Goal: Transaction & Acquisition: Purchase product/service

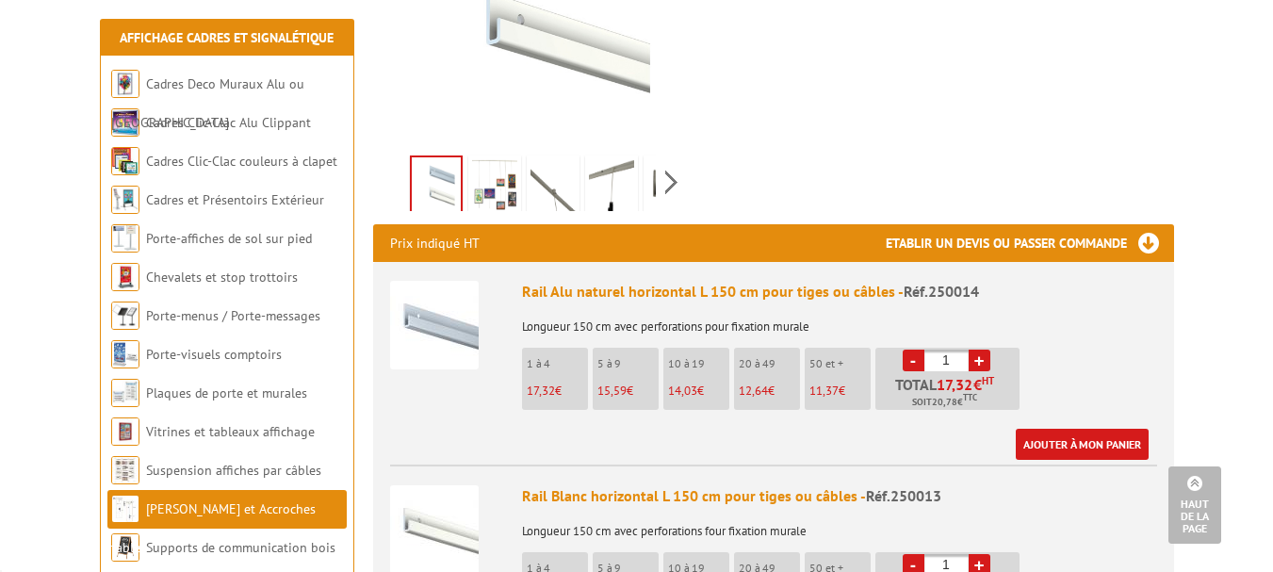
scroll to position [565, 0]
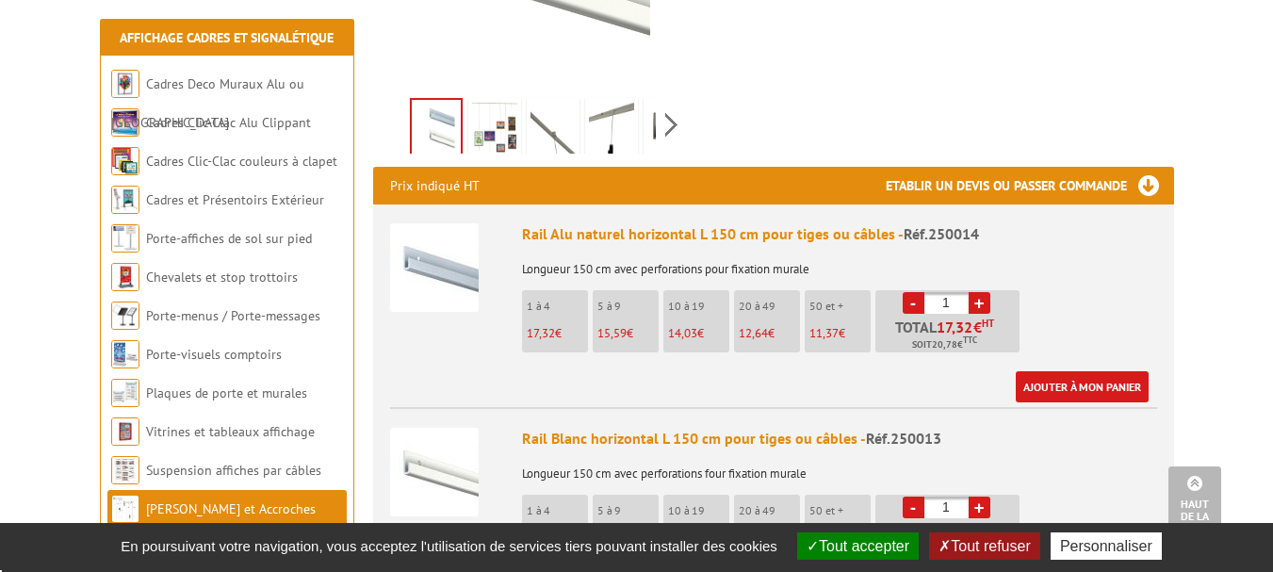
click at [979, 292] on link "+" at bounding box center [979, 303] width 22 height 22
click at [977, 292] on link "+" at bounding box center [979, 303] width 22 height 22
click at [981, 292] on link "+" at bounding box center [979, 303] width 22 height 22
click at [980, 292] on link "+" at bounding box center [979, 303] width 22 height 22
click at [912, 292] on link "-" at bounding box center [913, 303] width 22 height 22
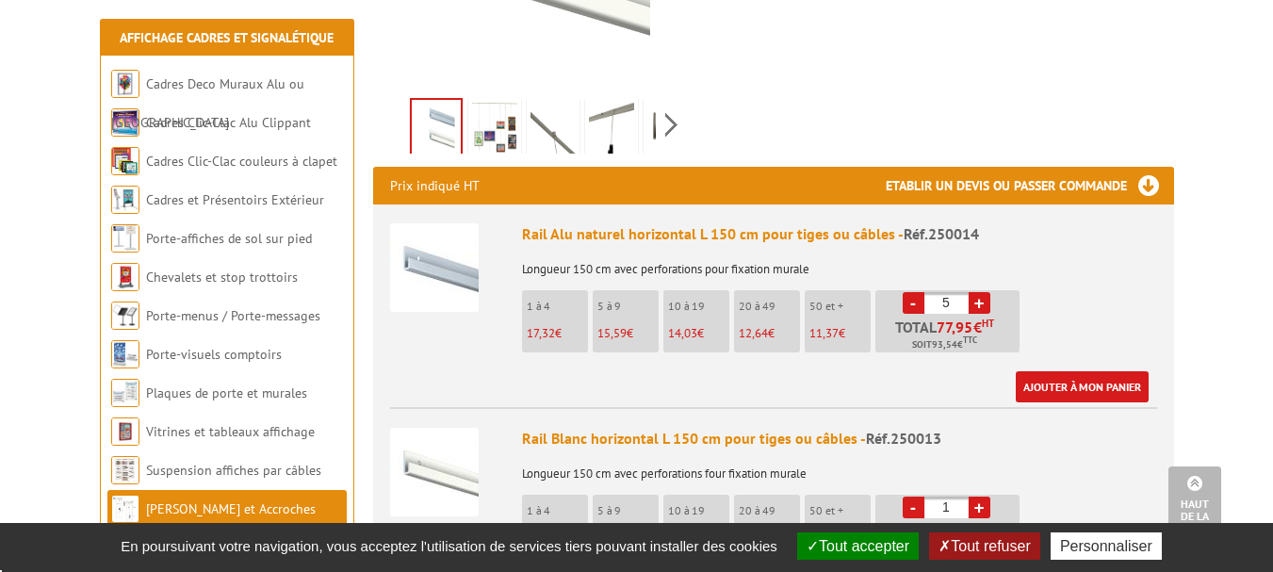
type input "4"
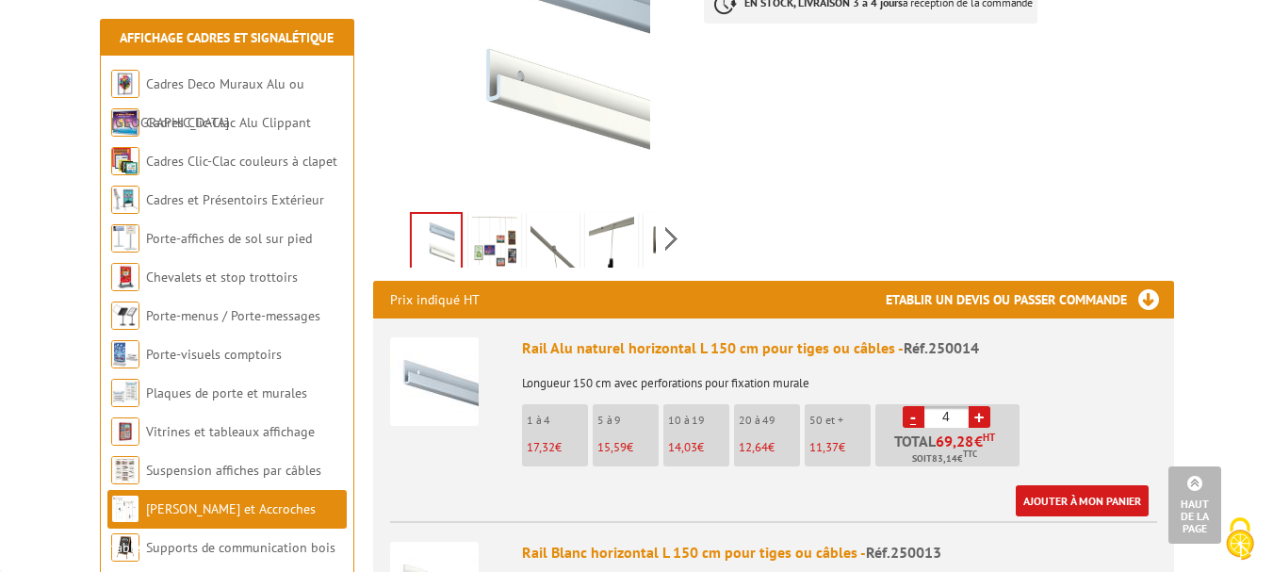
scroll to position [448, 0]
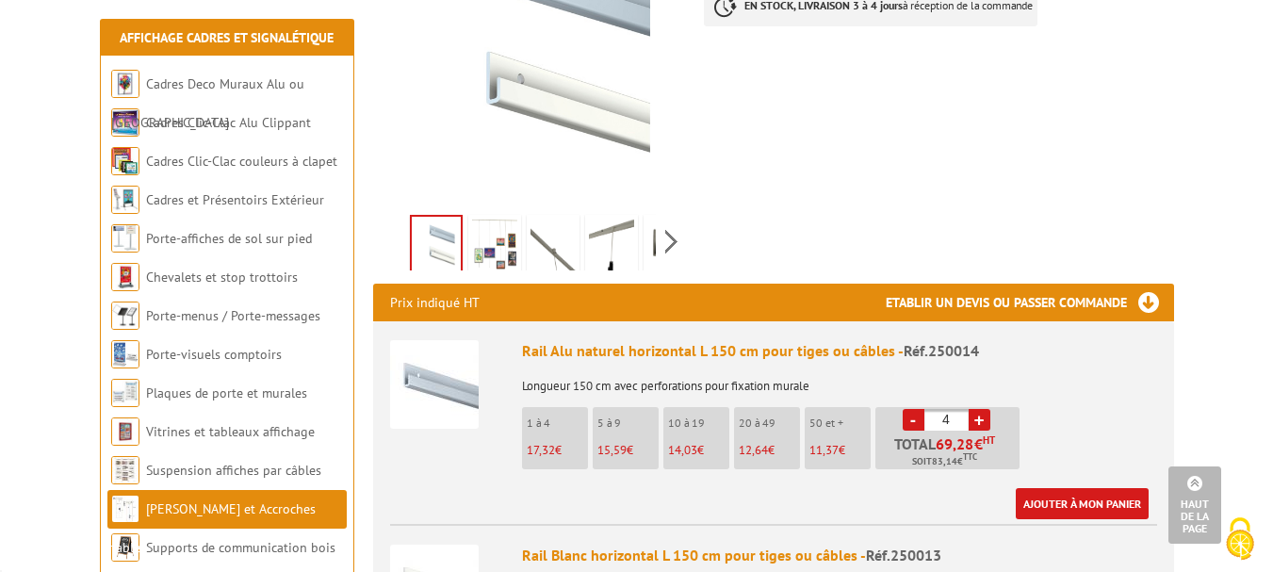
click at [501, 229] on img at bounding box center [494, 248] width 45 height 58
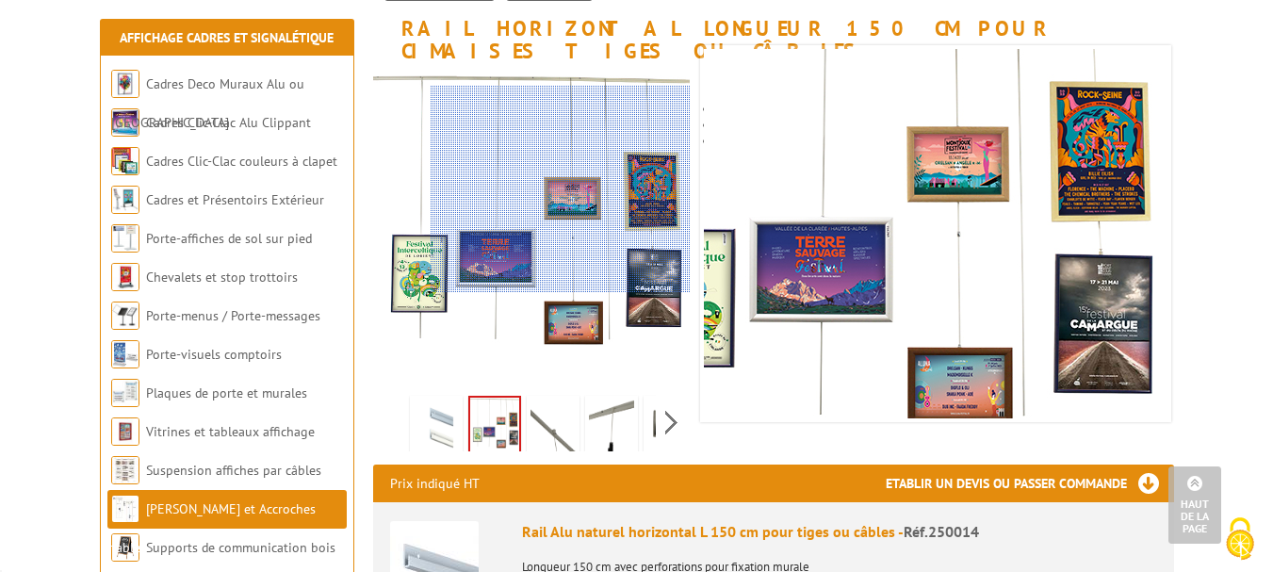
scroll to position [260, 0]
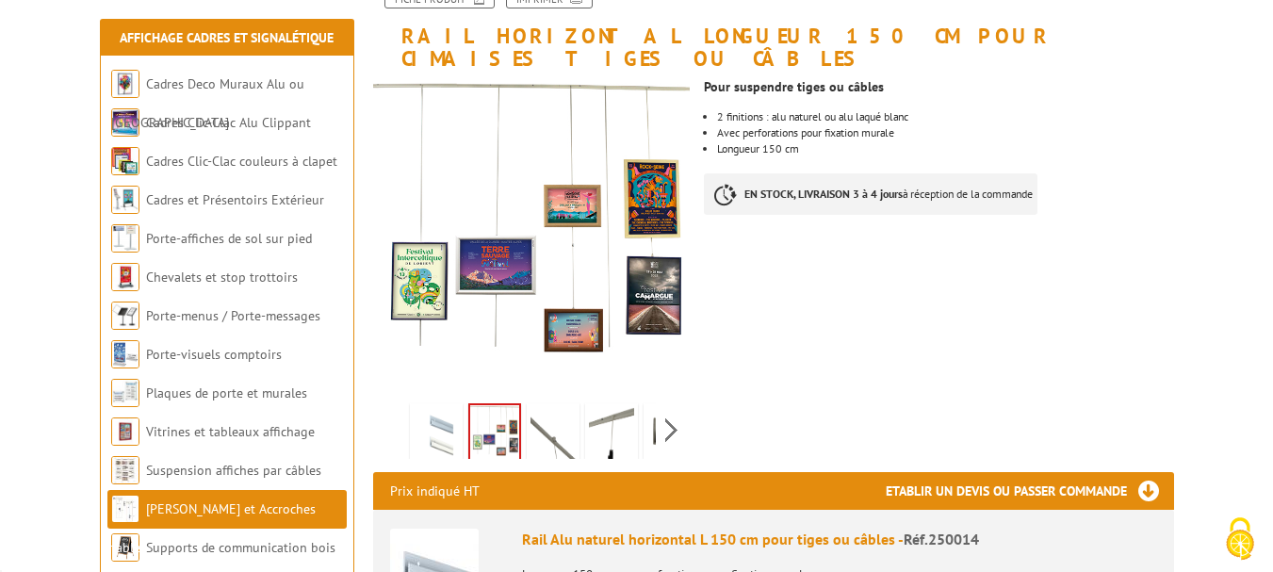
click at [544, 407] on img at bounding box center [552, 436] width 45 height 58
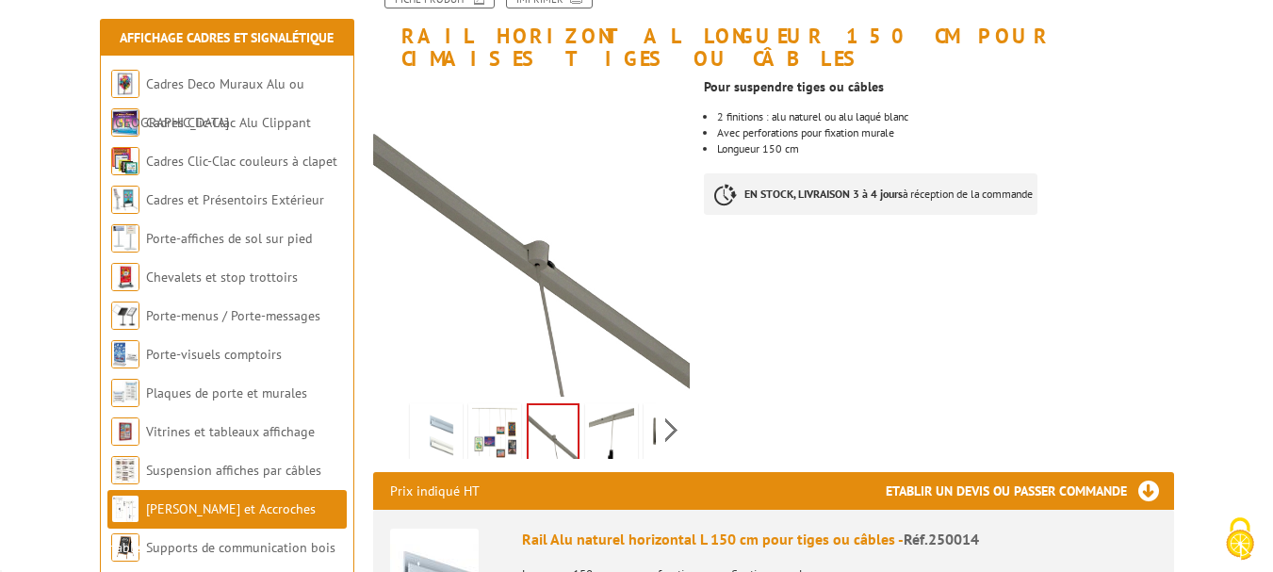
click at [620, 407] on img at bounding box center [611, 436] width 45 height 58
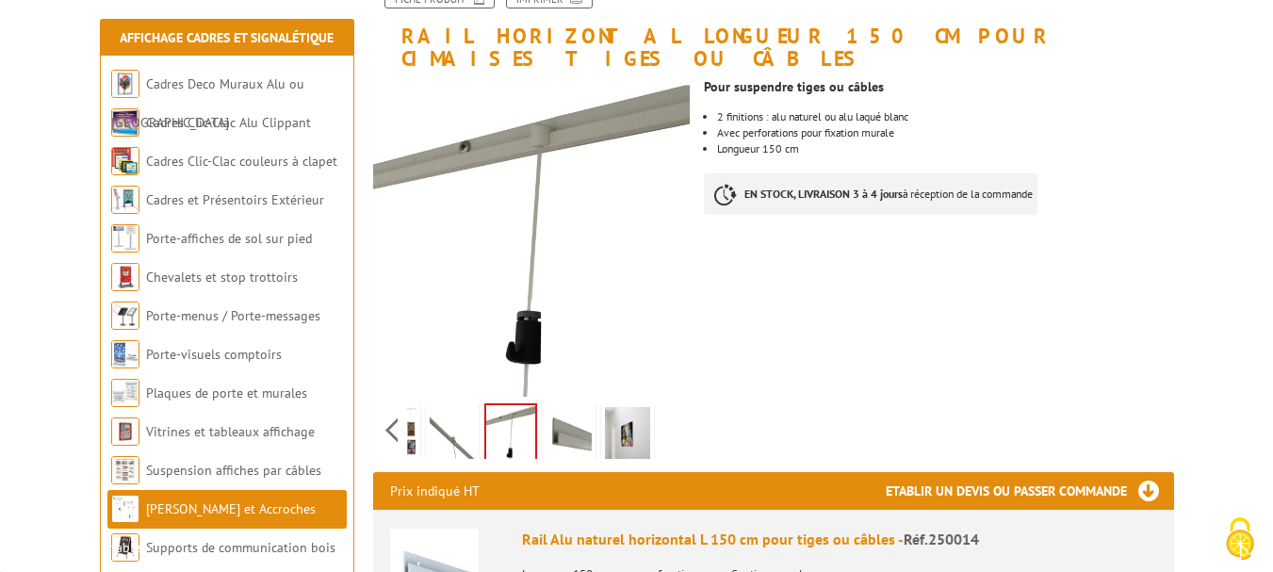
click at [669, 412] on div "Previous Next" at bounding box center [531, 430] width 317 height 66
click at [567, 407] on img at bounding box center [568, 436] width 45 height 58
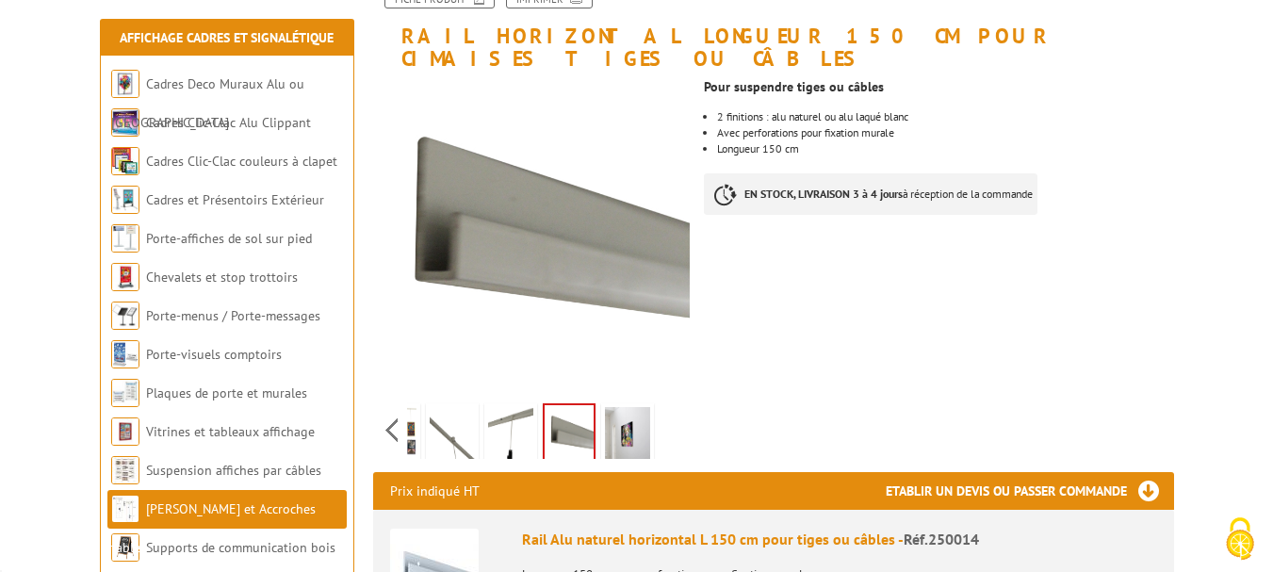
click at [527, 412] on img at bounding box center [510, 436] width 45 height 58
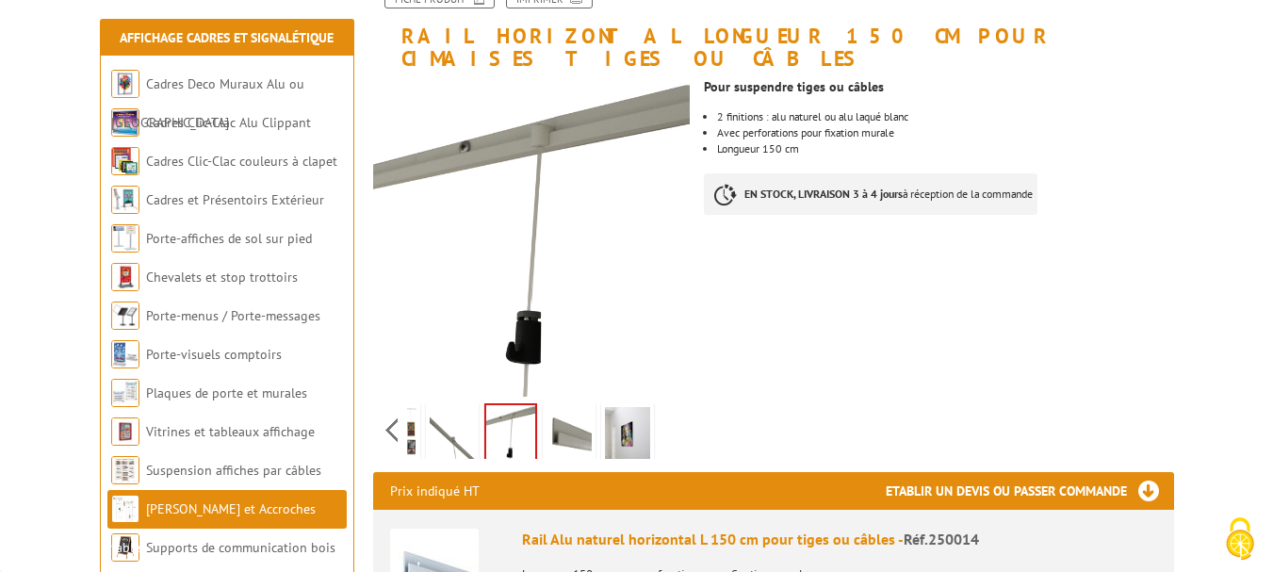
click at [567, 407] on img at bounding box center [568, 436] width 45 height 58
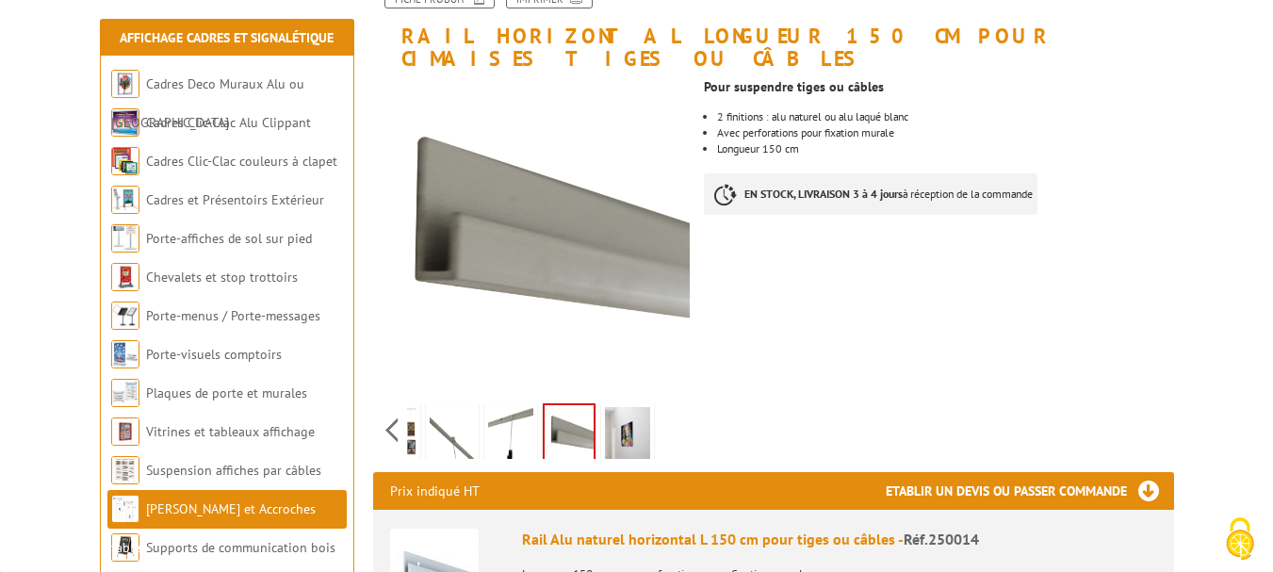
click at [623, 407] on img at bounding box center [627, 436] width 45 height 58
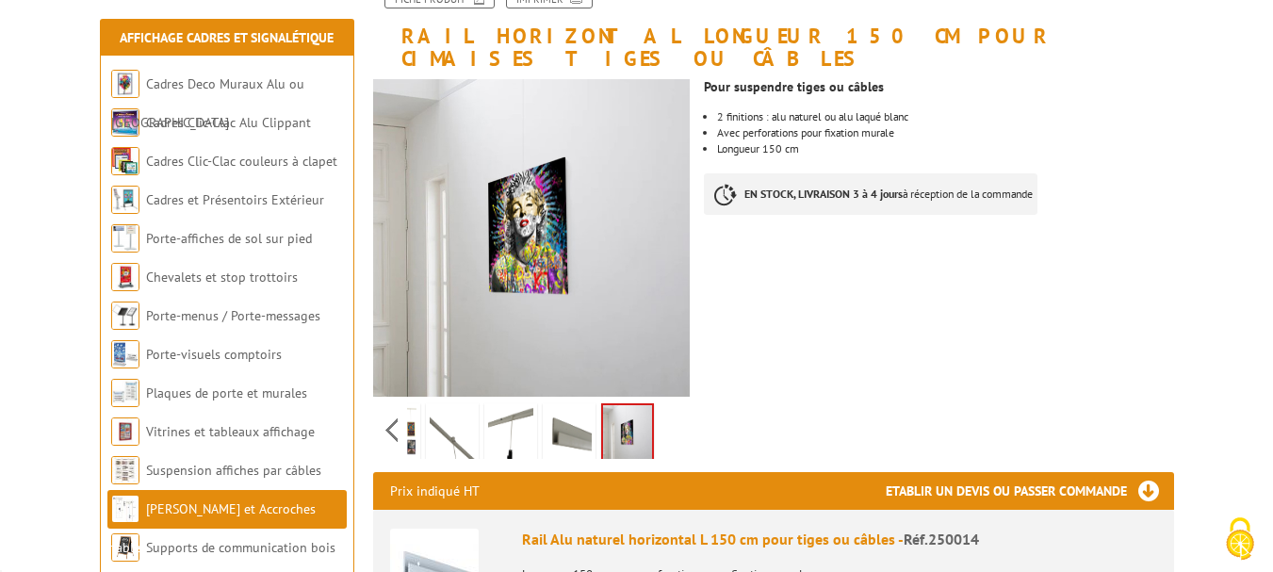
click at [504, 409] on img at bounding box center [510, 436] width 45 height 58
